Goal: Task Accomplishment & Management: Use online tool/utility

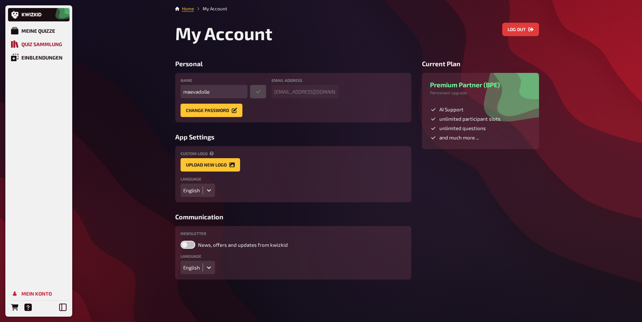
click at [39, 42] on div "Quiz Sammlung" at bounding box center [41, 44] width 41 height 6
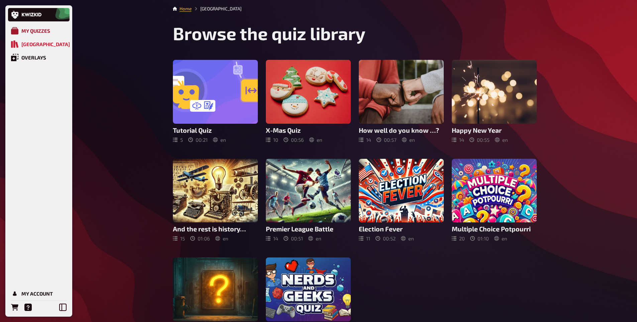
click at [39, 30] on div "My Quizzes" at bounding box center [35, 31] width 29 height 6
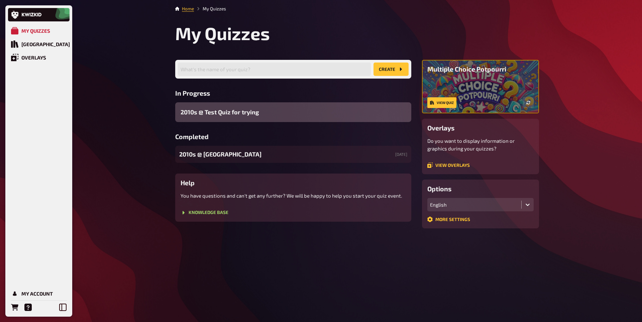
click at [232, 113] on span "2010s ​@ Test Quiz for trying" at bounding box center [219, 112] width 78 height 9
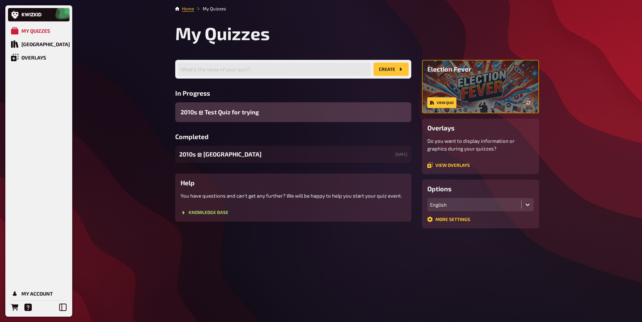
click at [116, 61] on div "My Quizzes Quiz Library Overlays My Account Home My Quizzes My Quizzes What's t…" at bounding box center [321, 161] width 642 height 322
